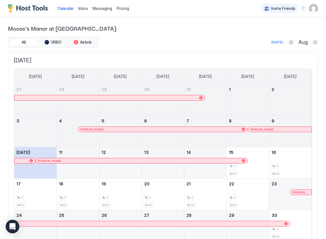
click at [101, 7] on span "Messaging" at bounding box center [103, 8] width 20 height 5
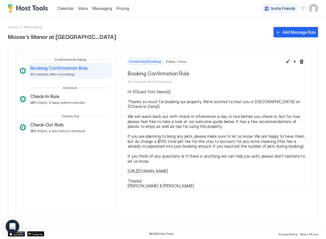
click at [196, 166] on pre "Hi {{Guest First Name}}, Thanks so much for booking our property. We're excited…" at bounding box center [216, 138] width 177 height 99
copy pre "[URL][DOMAIN_NAME]"
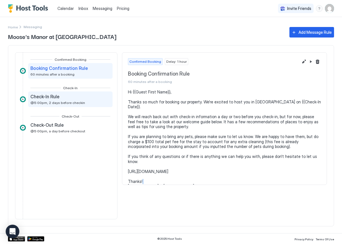
click at [39, 101] on span "@5:00pm, 2 days before checkin" at bounding box center [57, 103] width 55 height 4
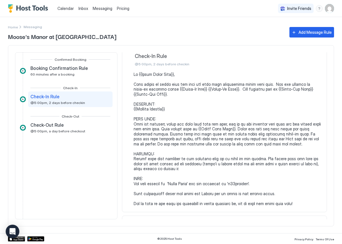
scroll to position [32, 0]
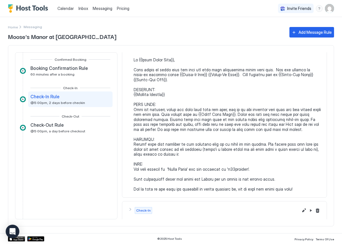
click at [163, 152] on pre at bounding box center [226, 124] width 187 height 134
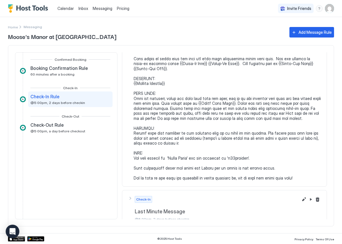
scroll to position [51, 0]
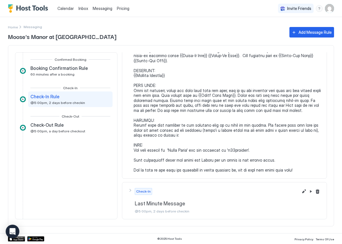
click at [147, 148] on pre at bounding box center [226, 105] width 187 height 134
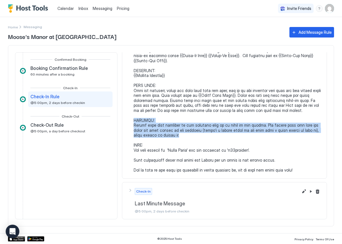
drag, startPoint x: 157, startPoint y: 135, endPoint x: 131, endPoint y: 121, distance: 29.1
click at [131, 121] on div at bounding box center [224, 105] width 193 height 134
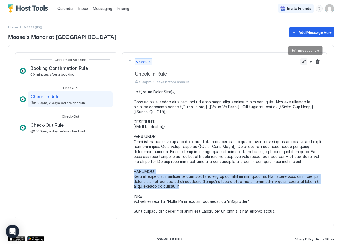
click at [296, 62] on button "Edit message rule" at bounding box center [303, 61] width 7 height 7
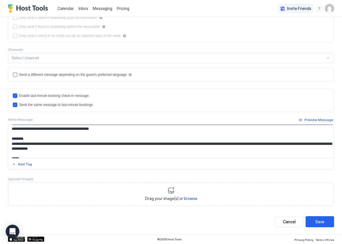
scroll to position [59, 0]
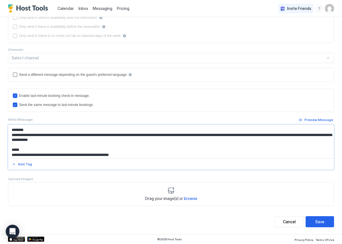
drag, startPoint x: 93, startPoint y: 145, endPoint x: 10, endPoint y: 135, distance: 84.1
click at [10, 135] on textarea "Input Field" at bounding box center [170, 142] width 325 height 34
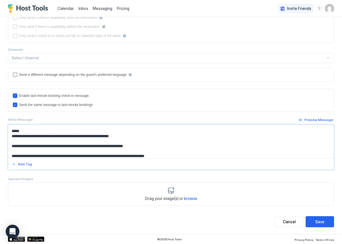
scroll to position [65, 0]
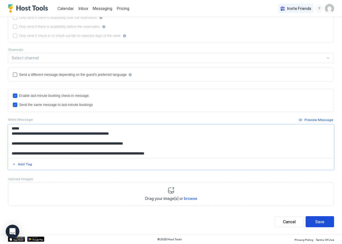
type textarea "**********"
click at [296, 220] on div "Save" at bounding box center [319, 222] width 9 height 6
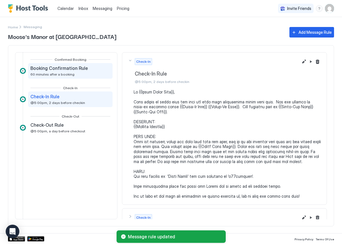
click at [61, 74] on span "60 minutes after a booking" at bounding box center [52, 74] width 44 height 4
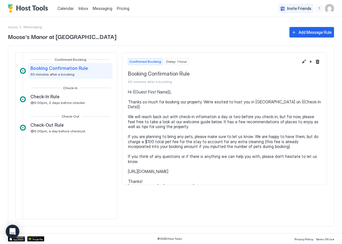
click at [175, 160] on pre "Hi {{Guest First Name}}, Thanks so much for booking our property. We're excited…" at bounding box center [224, 138] width 193 height 99
copy pre "[URL][DOMAIN_NAME]"
click at [185, 135] on pre "Hi {{Guest First Name}}, Thanks so much for booking our property. We're excited…" at bounding box center [224, 138] width 193 height 99
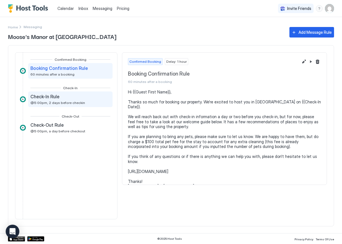
click at [61, 99] on div "Check-In Rule" at bounding box center [57, 97] width 55 height 6
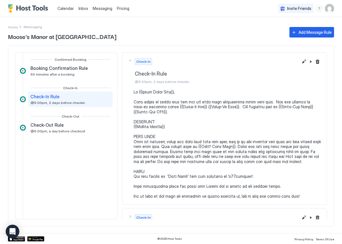
click at [170, 152] on pre at bounding box center [226, 143] width 187 height 109
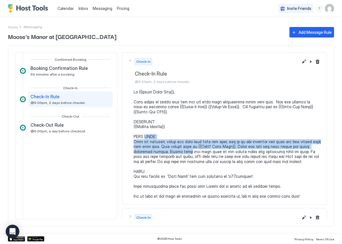
drag, startPoint x: 146, startPoint y: 139, endPoint x: 166, endPoint y: 152, distance: 24.4
click at [166, 152] on pre at bounding box center [226, 143] width 187 height 109
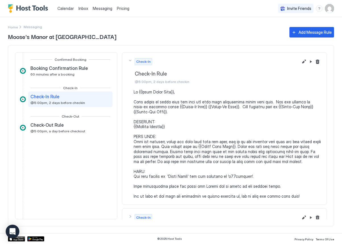
drag, startPoint x: 160, startPoint y: 147, endPoint x: 273, endPoint y: 154, distance: 113.2
click at [273, 154] on pre at bounding box center [226, 143] width 187 height 109
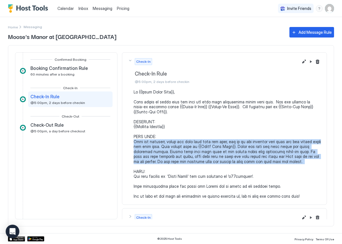
click at [273, 154] on pre at bounding box center [226, 143] width 187 height 109
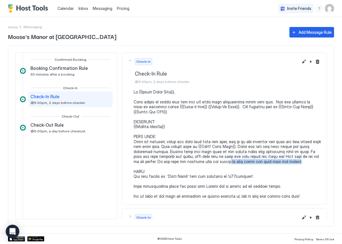
drag, startPoint x: 183, startPoint y: 162, endPoint x: 249, endPoint y: 161, distance: 65.6
click at [249, 161] on pre at bounding box center [226, 143] width 187 height 109
drag, startPoint x: 252, startPoint y: 162, endPoint x: 185, endPoint y: 161, distance: 67.0
click at [185, 161] on pre at bounding box center [226, 143] width 187 height 109
copy pre "as that does not work with the keypad."
